Goal: Information Seeking & Learning: Learn about a topic

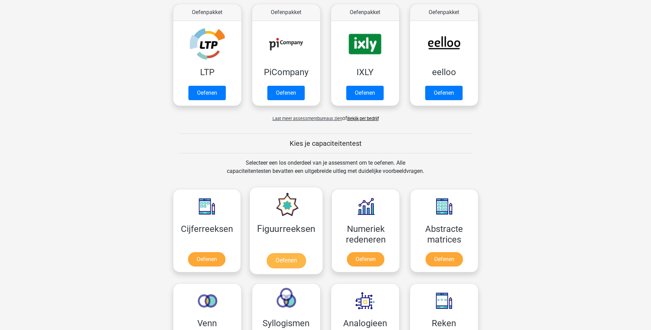
scroll to position [137, 0]
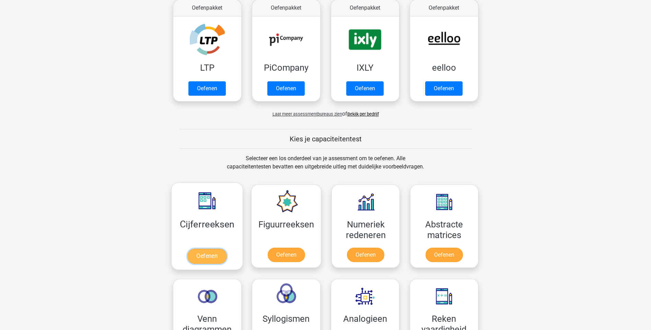
click at [210, 256] on link "Oefenen" at bounding box center [206, 256] width 39 height 15
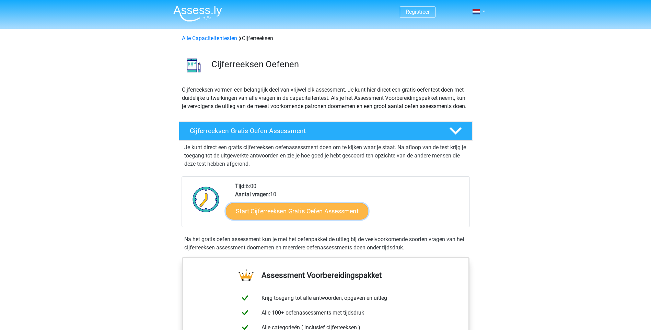
click at [322, 219] on link "Start Cijferreeksen Gratis Oefen Assessment" at bounding box center [297, 211] width 142 height 16
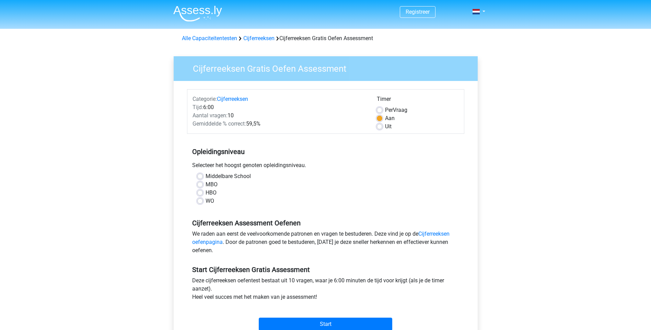
click at [206, 193] on label "HBO" at bounding box center [211, 193] width 11 height 8
click at [199, 193] on input "HBO" at bounding box center [199, 192] width 5 height 7
radio input "true"
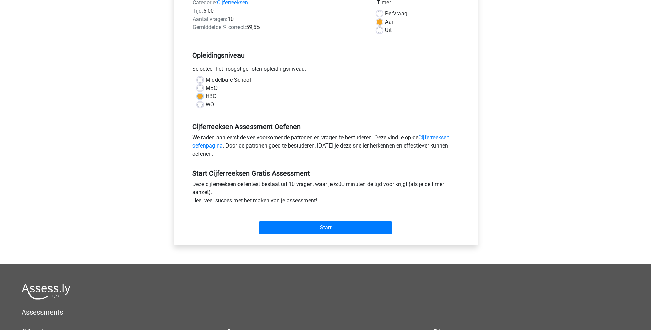
scroll to position [103, 0]
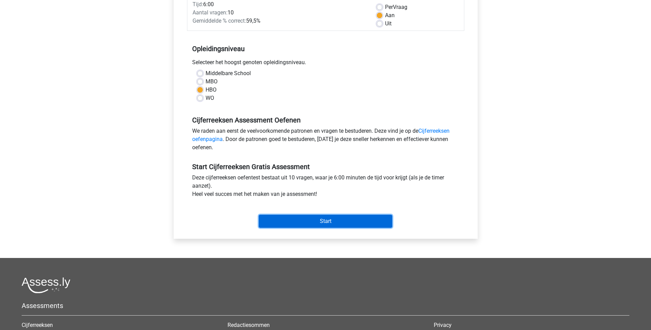
click at [325, 221] on input "Start" at bounding box center [326, 221] width 134 height 13
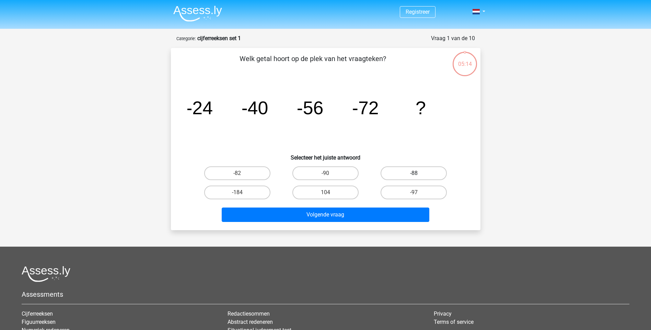
click at [420, 171] on label "-88" at bounding box center [414, 173] width 66 height 14
click at [418, 173] on input "-88" at bounding box center [416, 175] width 4 height 4
radio input "true"
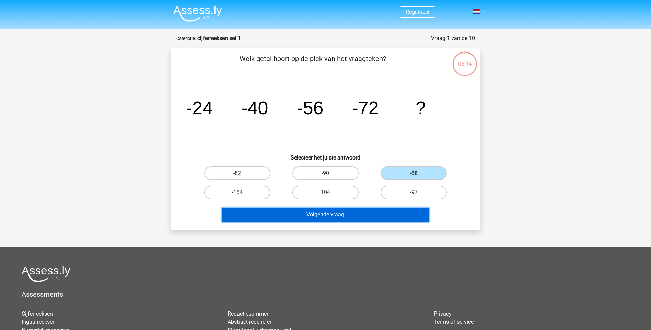
click at [331, 218] on button "Volgende vraag" at bounding box center [326, 215] width 208 height 14
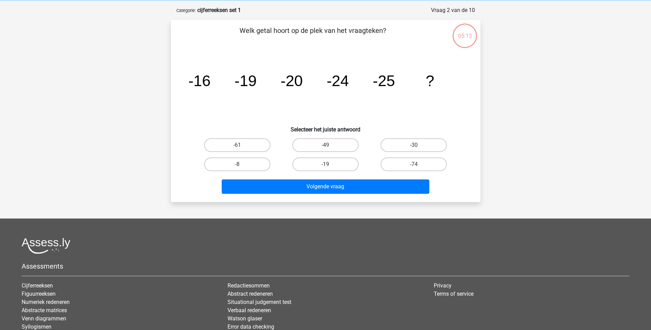
scroll to position [34, 0]
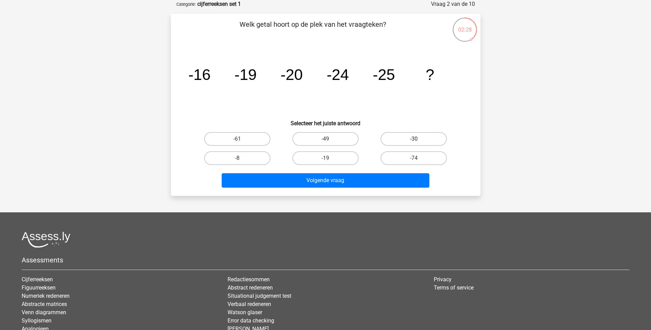
click at [405, 135] on label "-30" at bounding box center [414, 139] width 66 height 14
click at [414, 139] on input "-30" at bounding box center [416, 141] width 4 height 4
radio input "true"
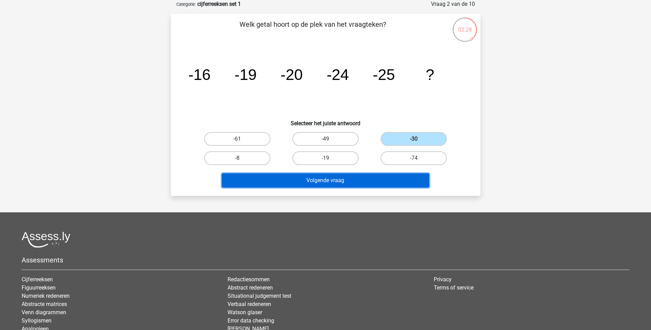
click at [326, 180] on button "Volgende vraag" at bounding box center [326, 180] width 208 height 14
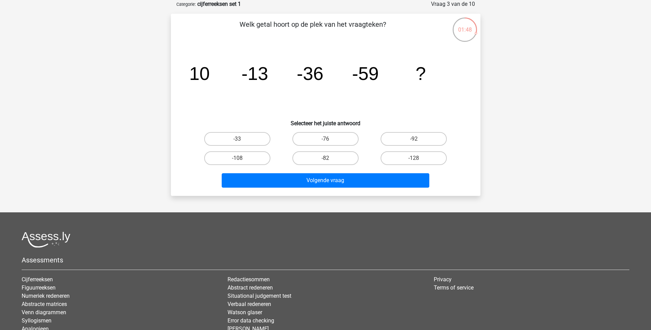
click at [329, 143] on input "-76" at bounding box center [327, 141] width 4 height 4
radio input "true"
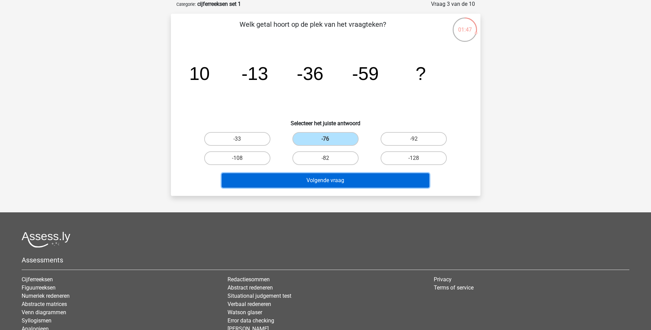
click at [327, 182] on button "Volgende vraag" at bounding box center [326, 180] width 208 height 14
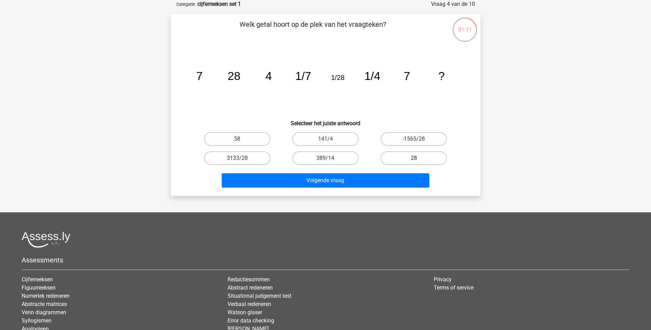
click at [412, 158] on label "28" at bounding box center [414, 158] width 66 height 14
click at [414, 158] on input "28" at bounding box center [416, 160] width 4 height 4
radio input "true"
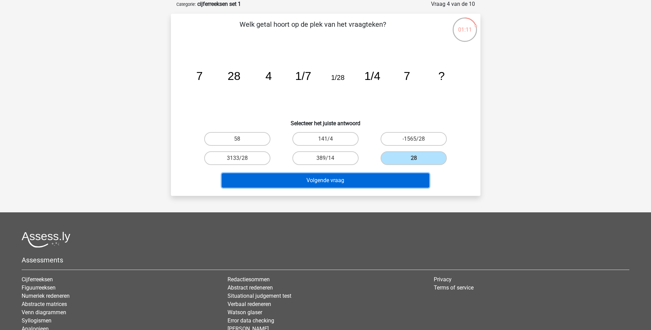
click at [319, 180] on button "Volgende vraag" at bounding box center [326, 180] width 208 height 14
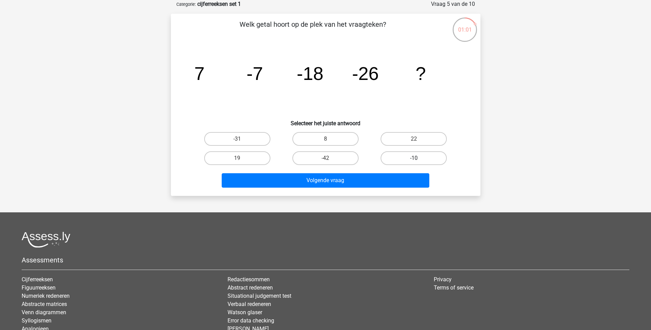
click at [408, 157] on label "-10" at bounding box center [414, 158] width 66 height 14
click at [414, 158] on input "-10" at bounding box center [416, 160] width 4 height 4
radio input "true"
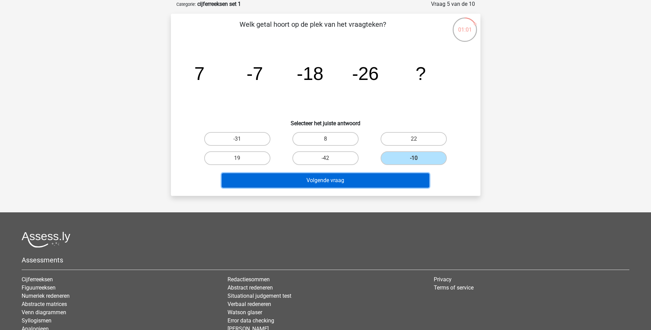
click at [366, 180] on button "Volgende vraag" at bounding box center [326, 180] width 208 height 14
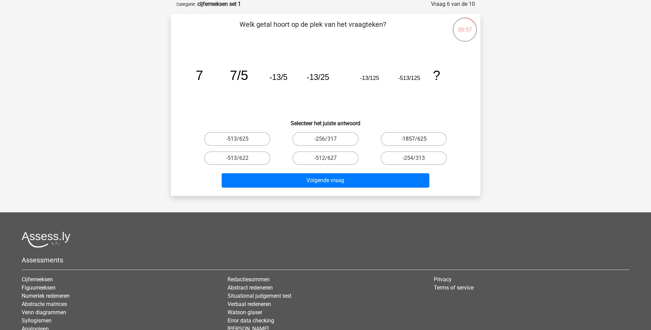
click at [403, 140] on label "-1857/625" at bounding box center [414, 139] width 66 height 14
click at [414, 140] on input "-1857/625" at bounding box center [416, 141] width 4 height 4
radio input "true"
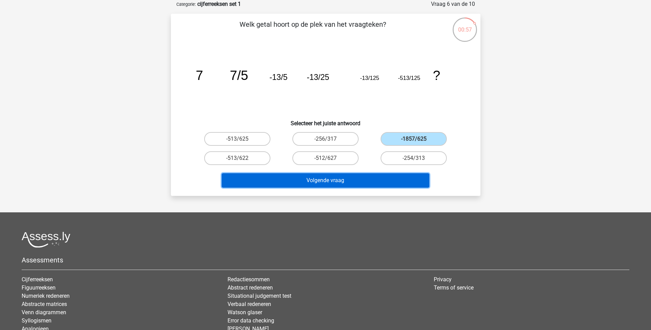
click at [355, 181] on button "Volgende vraag" at bounding box center [326, 180] width 208 height 14
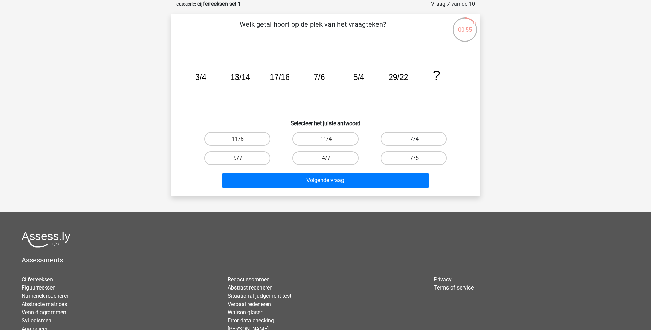
click at [405, 139] on label "-7/4" at bounding box center [414, 139] width 66 height 14
click at [414, 139] on input "-7/4" at bounding box center [416, 141] width 4 height 4
radio input "true"
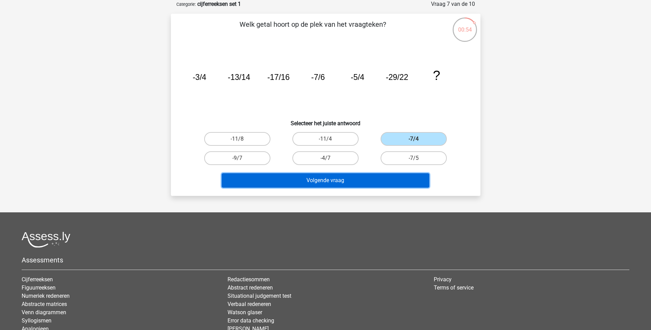
click at [343, 181] on button "Volgende vraag" at bounding box center [326, 180] width 208 height 14
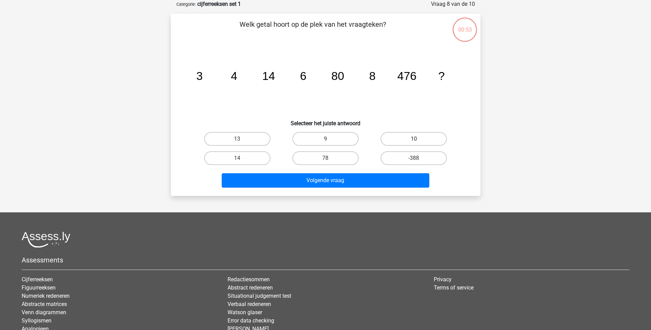
drag, startPoint x: 408, startPoint y: 142, endPoint x: 369, endPoint y: 154, distance: 40.6
click at [407, 142] on label "10" at bounding box center [414, 139] width 66 height 14
click at [414, 142] on input "10" at bounding box center [416, 141] width 4 height 4
radio input "true"
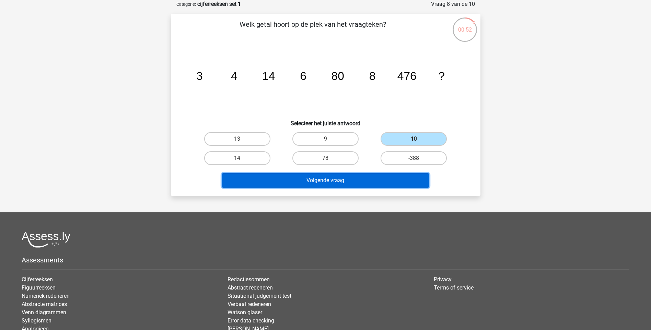
click at [312, 182] on button "Volgende vraag" at bounding box center [326, 180] width 208 height 14
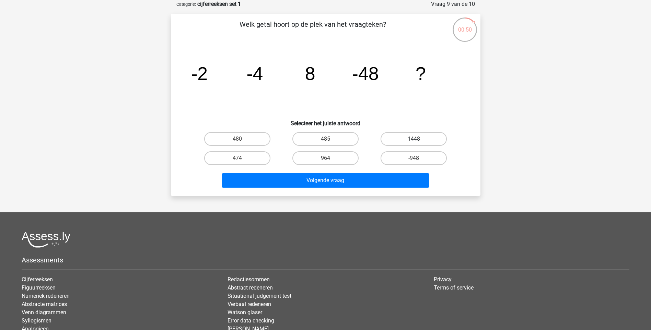
click at [421, 136] on label "1448" at bounding box center [414, 139] width 66 height 14
click at [418, 139] on input "1448" at bounding box center [416, 141] width 4 height 4
radio input "true"
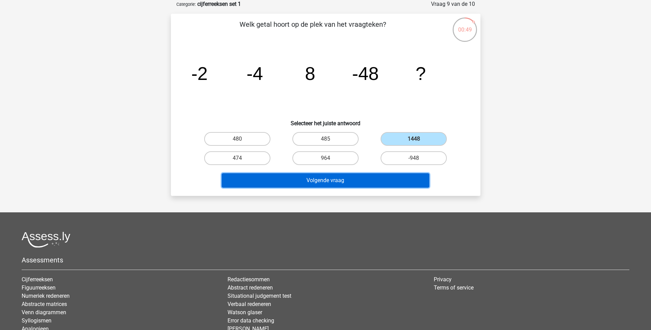
click at [345, 182] on button "Volgende vraag" at bounding box center [326, 180] width 208 height 14
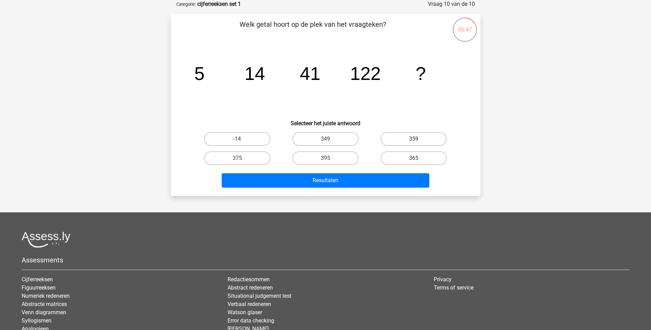
click at [411, 138] on label "359" at bounding box center [414, 139] width 66 height 14
click at [414, 139] on input "359" at bounding box center [416, 141] width 4 height 4
radio input "true"
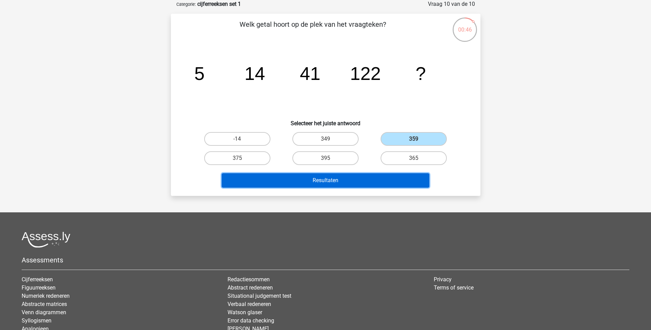
click at [337, 184] on button "Resultaten" at bounding box center [326, 180] width 208 height 14
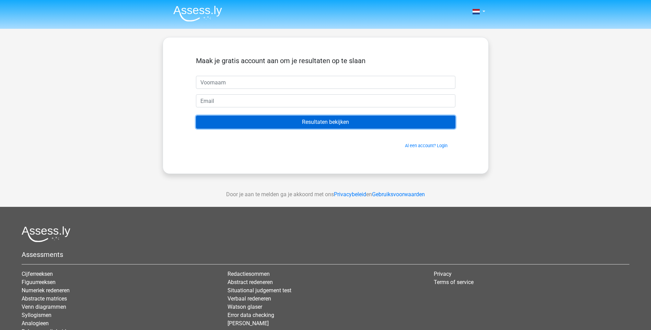
click at [317, 123] on input "Resultaten bekijken" at bounding box center [326, 122] width 260 height 13
